Goal: Task Accomplishment & Management: Manage account settings

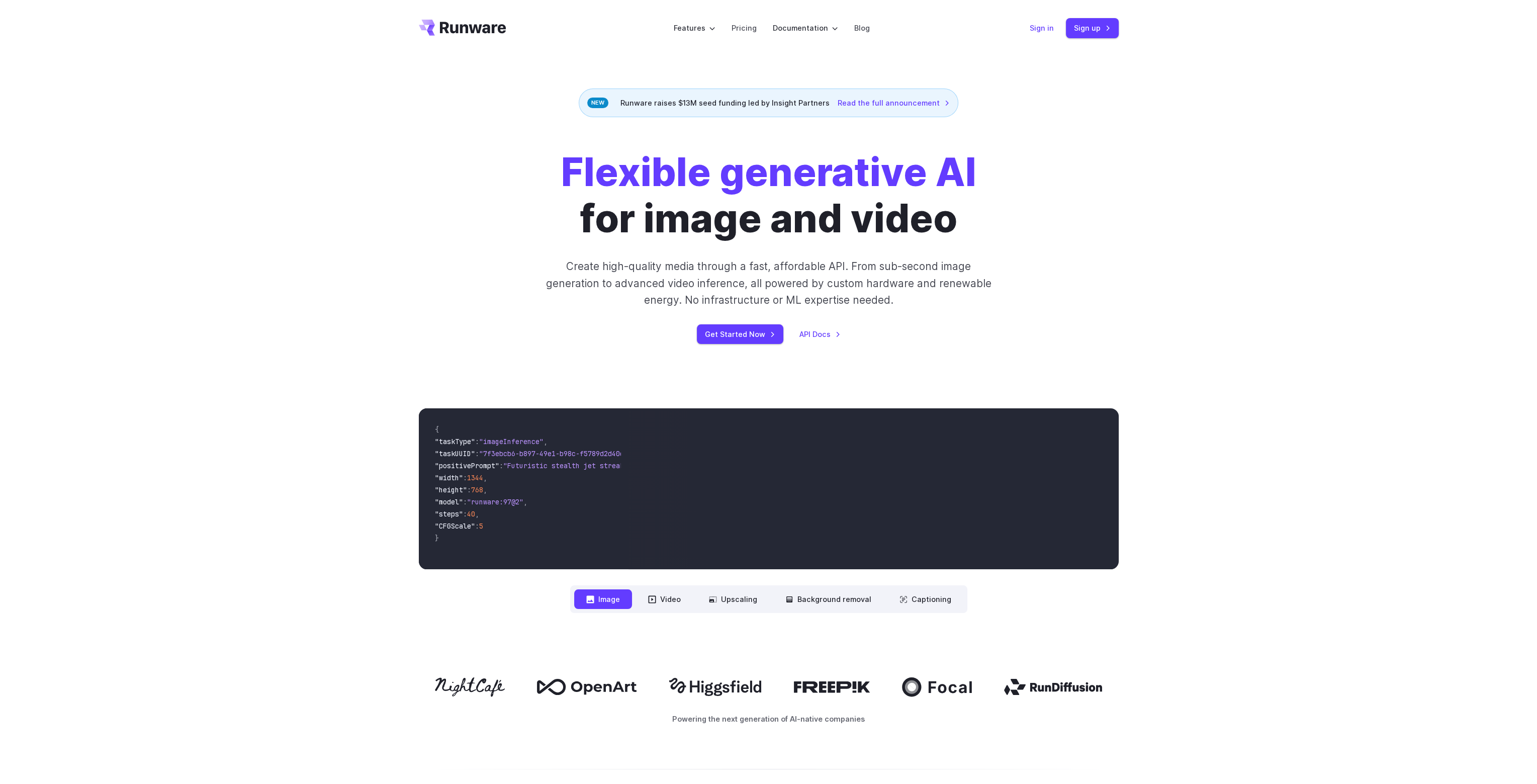
click at [1034, 27] on link "Sign in" at bounding box center [1042, 28] width 24 height 12
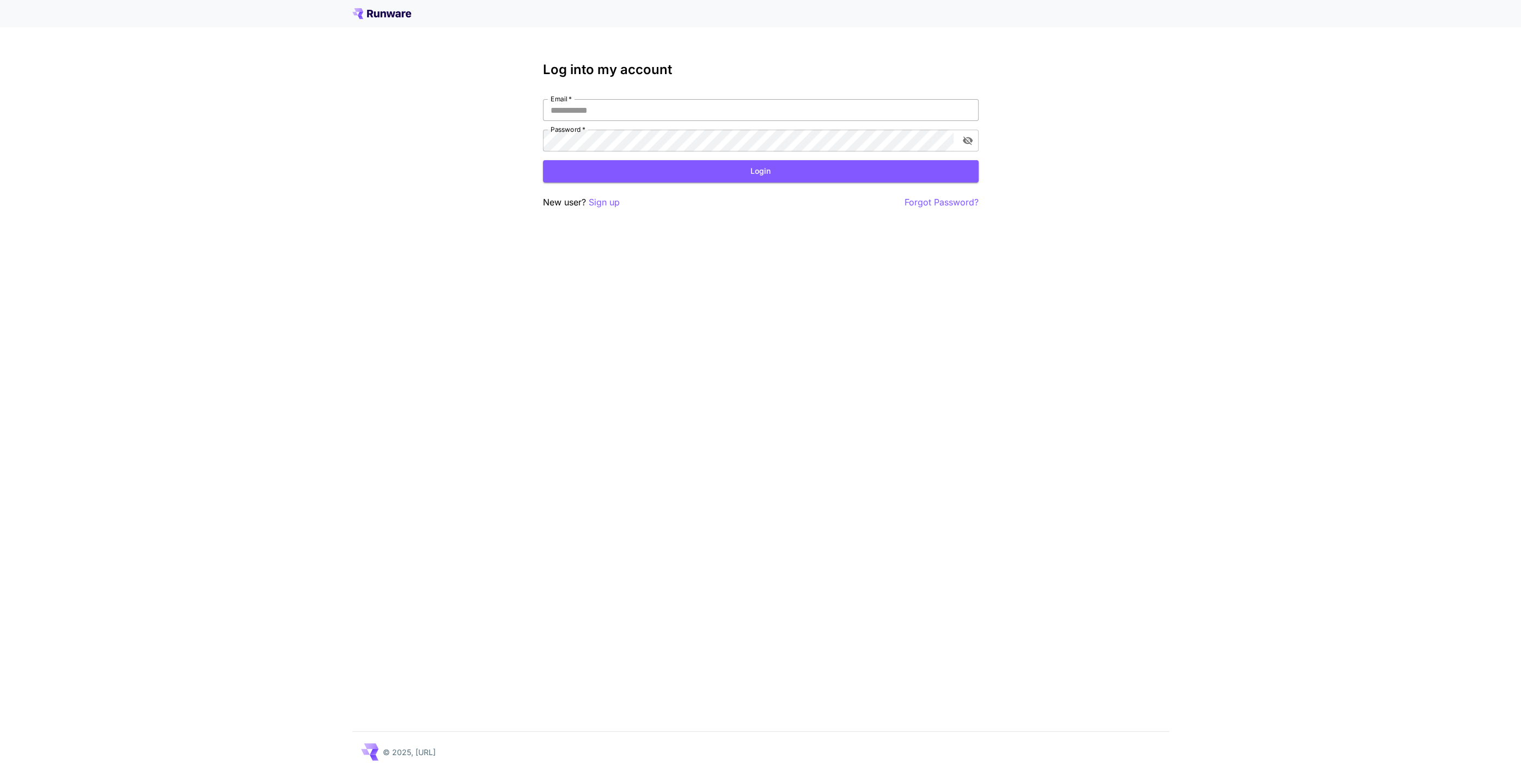
click at [647, 111] on input "Email   *" at bounding box center [761, 110] width 436 height 22
type input "**********"
click button "Login" at bounding box center [761, 171] width 436 height 22
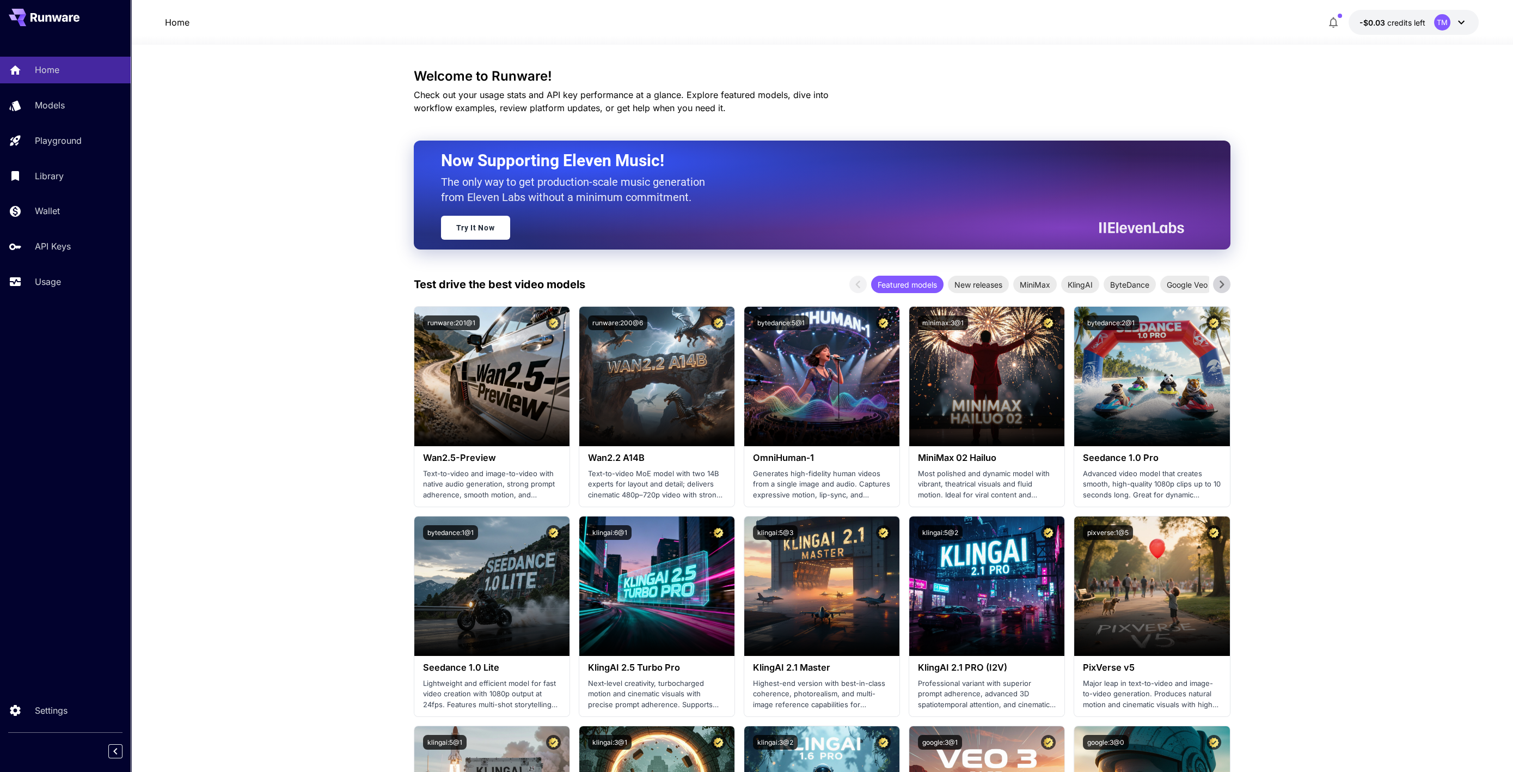
click at [1450, 22] on div "TM" at bounding box center [1451, 22] width 34 height 16
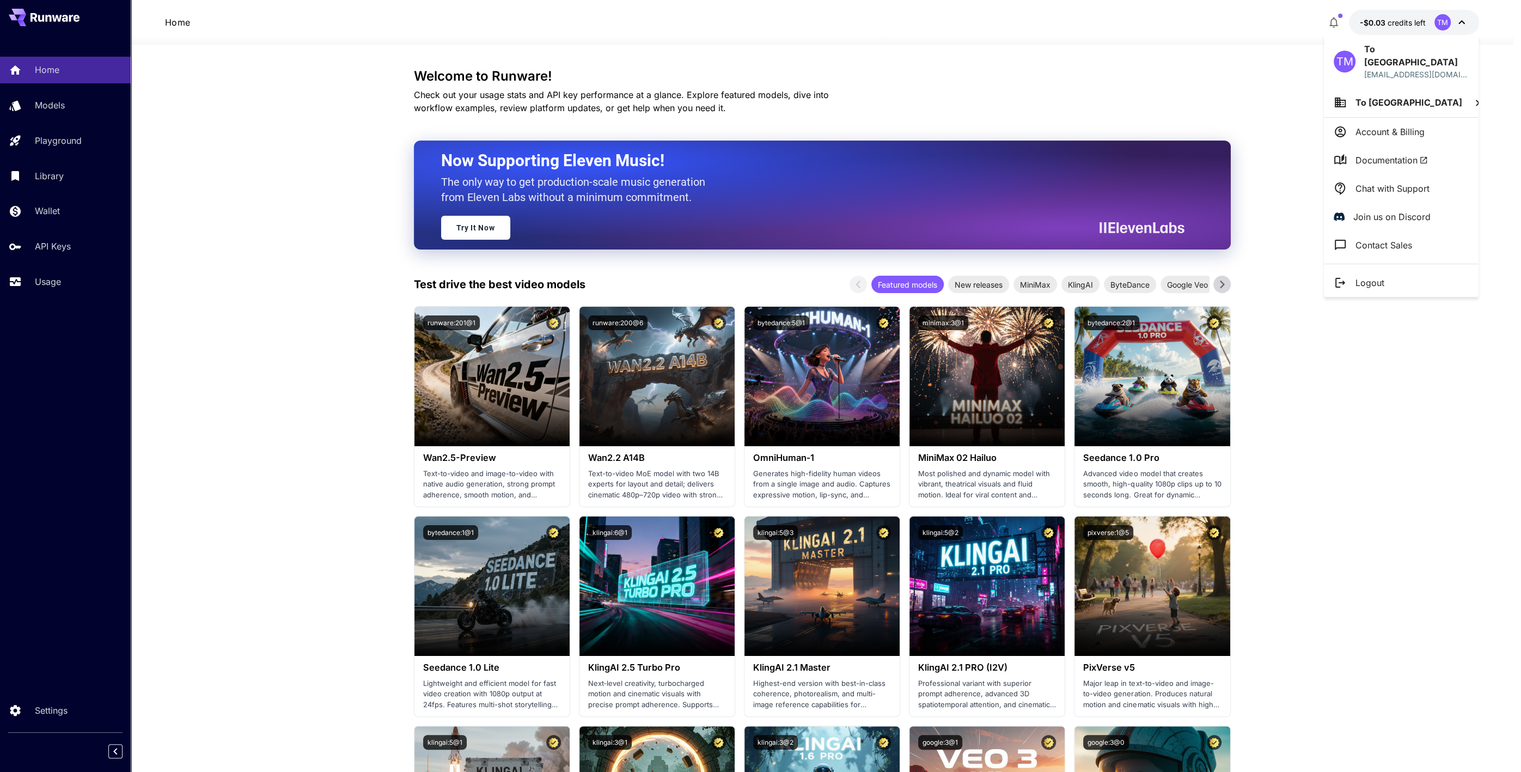
click at [1380, 125] on li "Account & Billing" at bounding box center [1401, 132] width 155 height 28
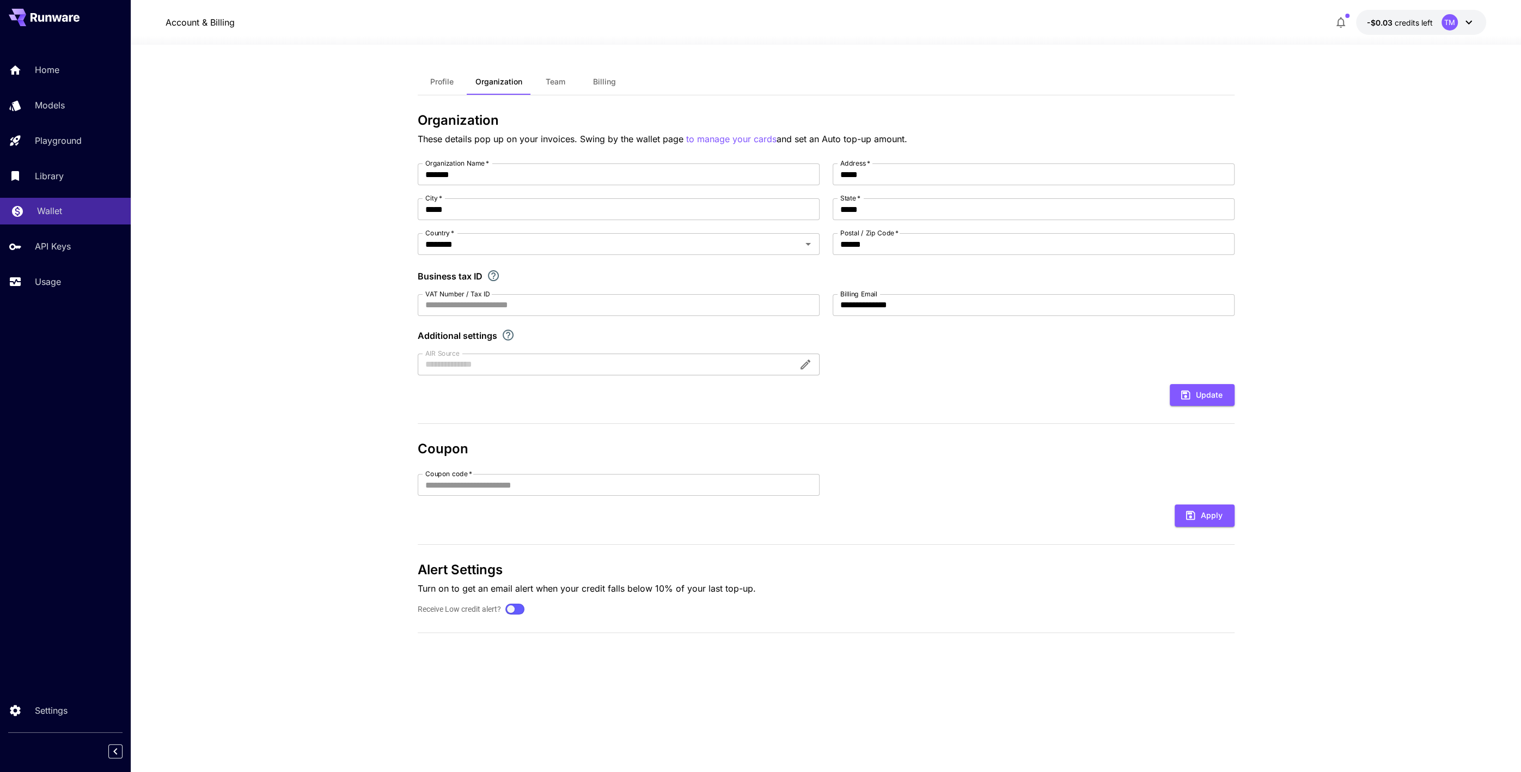
click at [53, 215] on p "Wallet" at bounding box center [49, 210] width 25 height 13
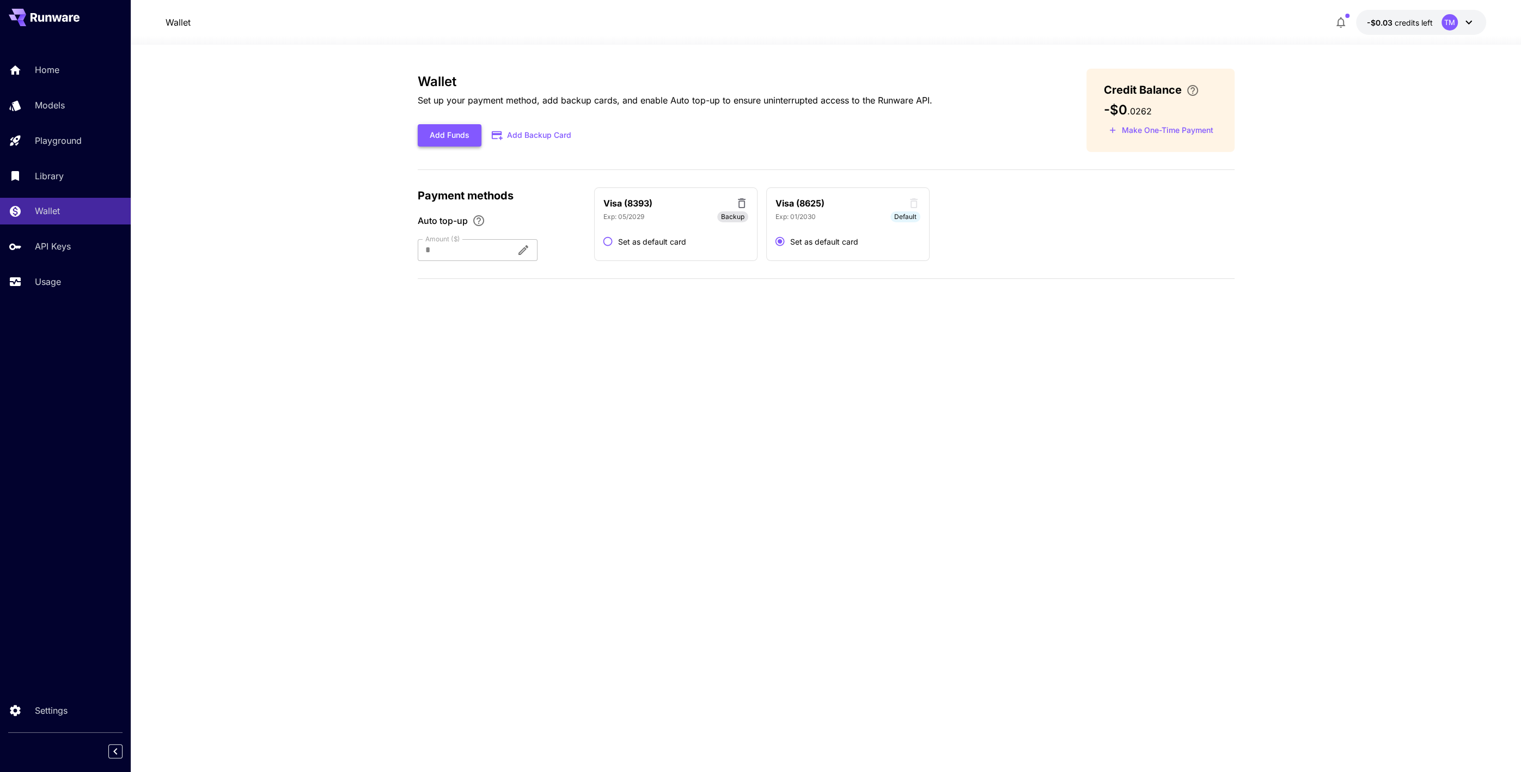
click at [436, 129] on button "Add Funds" at bounding box center [450, 135] width 64 height 22
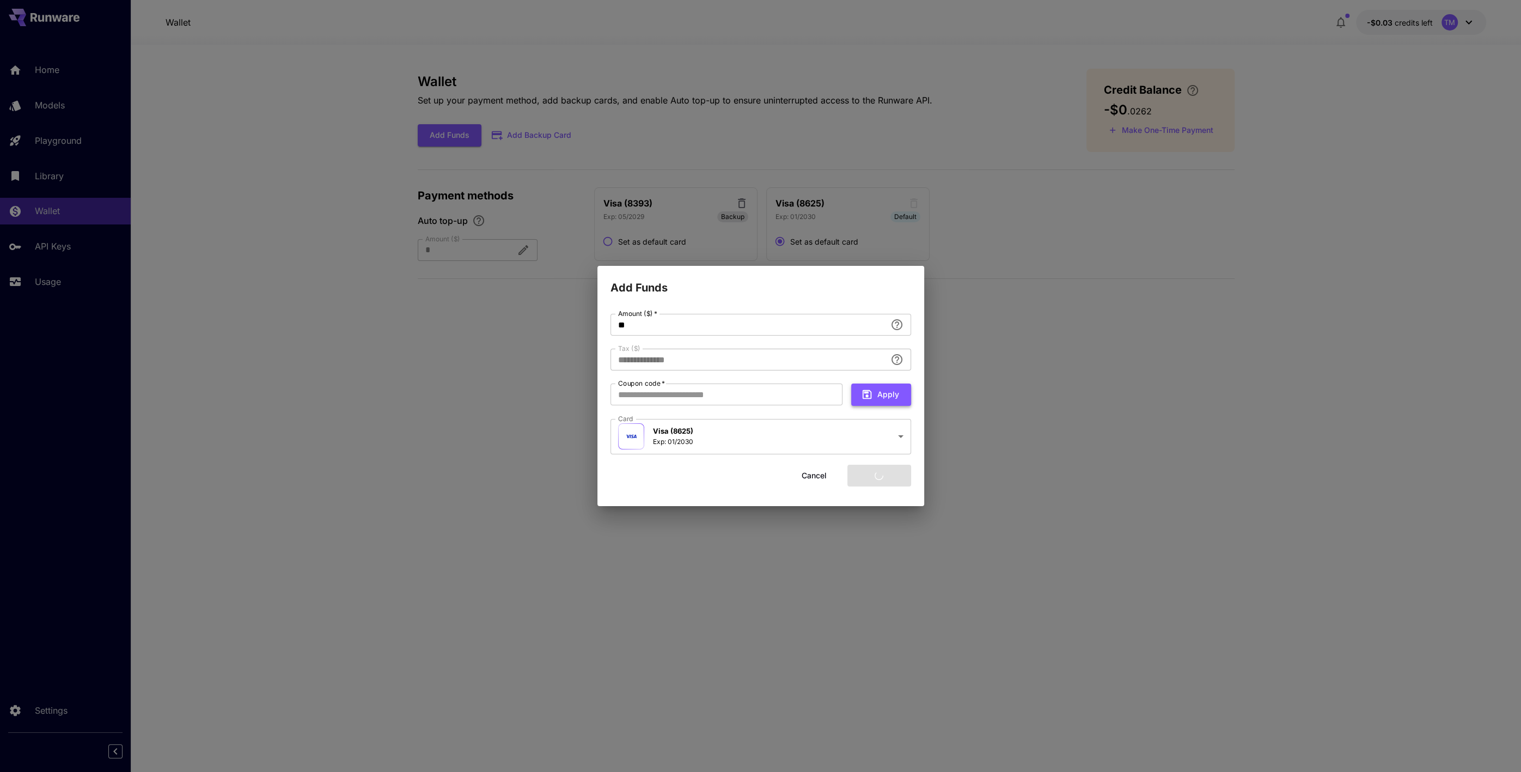
type input "****"
click at [888, 481] on button "Add funds" at bounding box center [879, 475] width 64 height 22
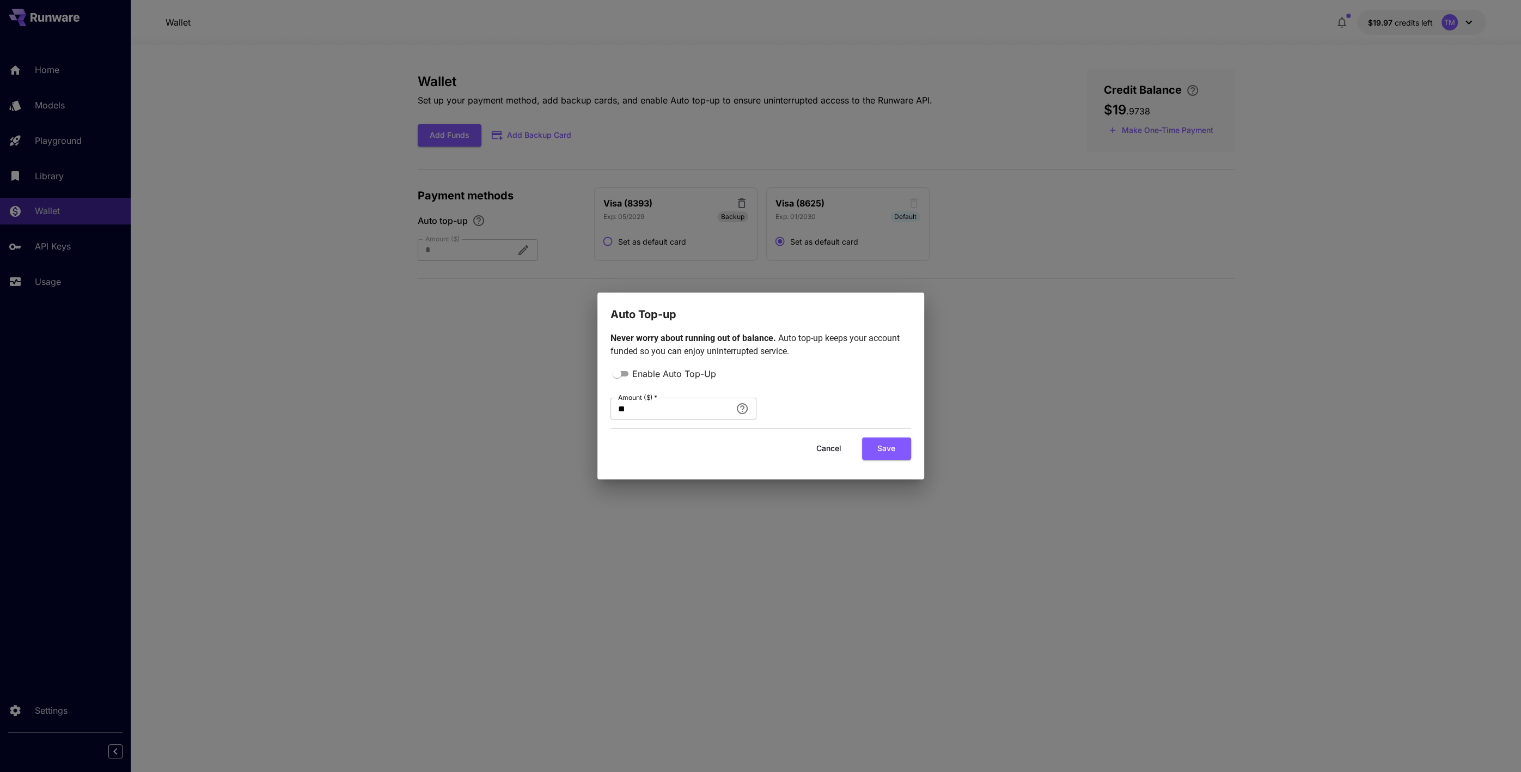
click at [835, 450] on button "Cancel" at bounding box center [828, 448] width 49 height 22
